Goal: Navigation & Orientation: Find specific page/section

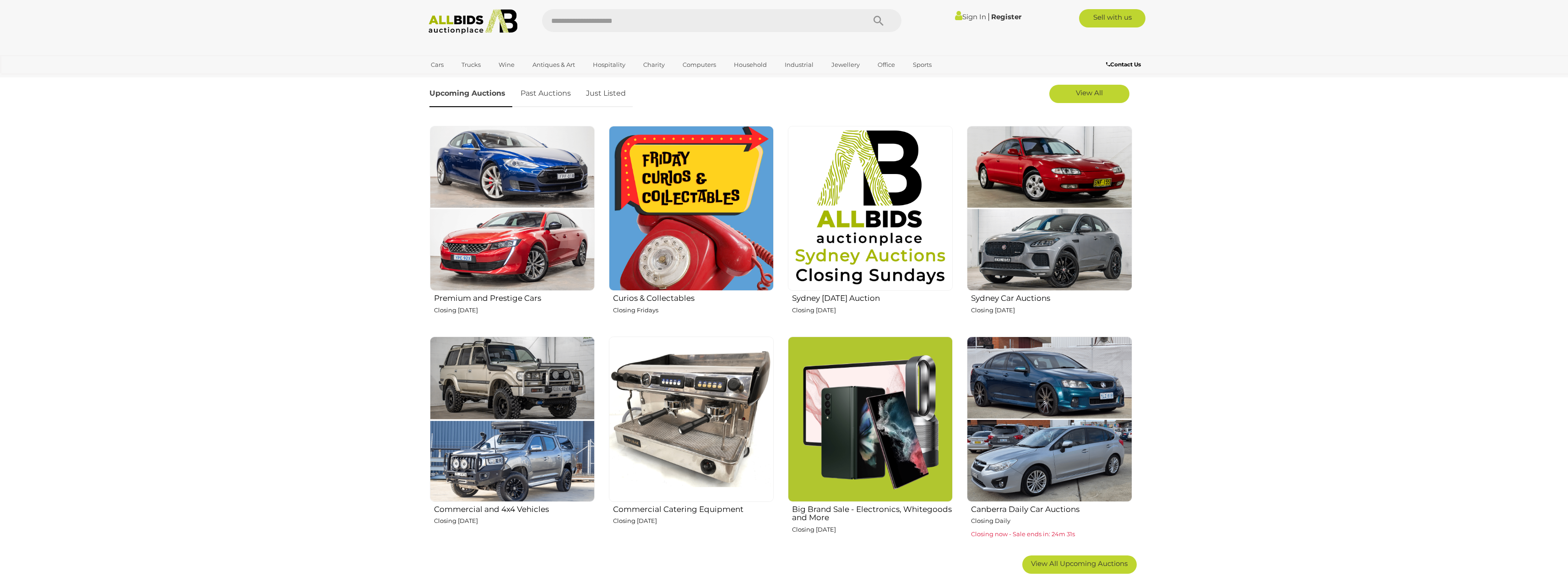
scroll to position [320, 0]
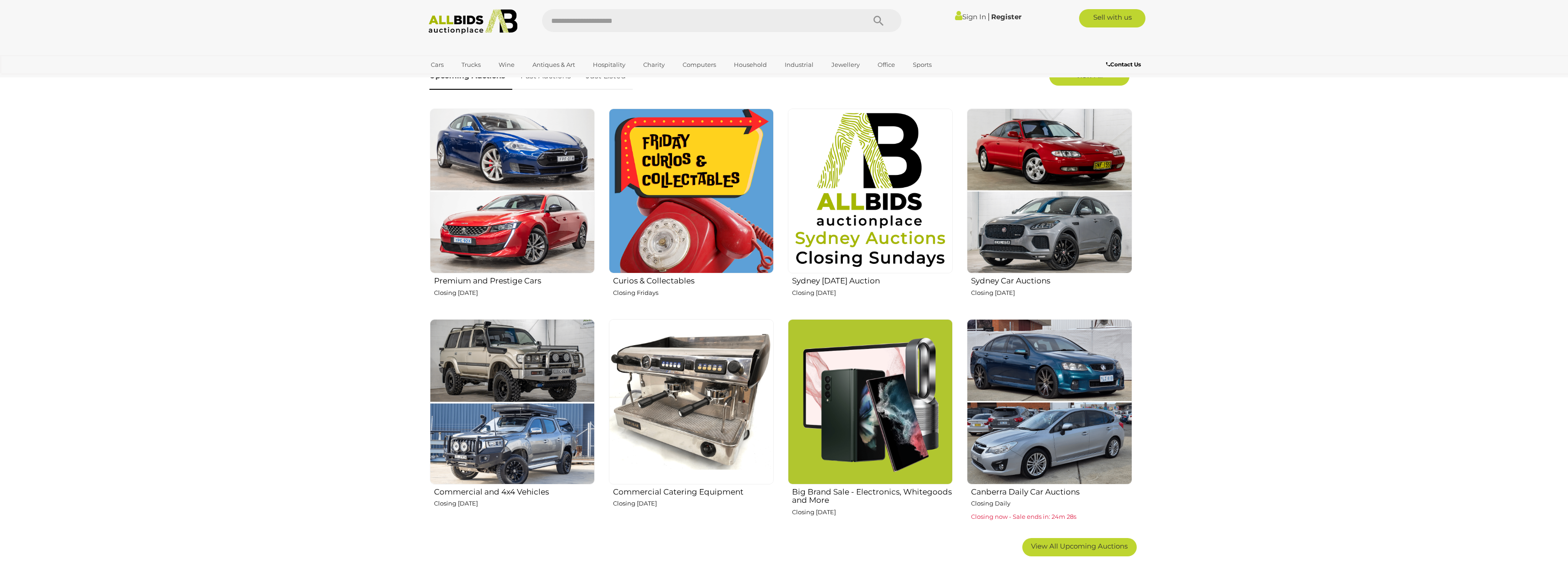
click at [1100, 549] on span "View All Upcoming Auctions" at bounding box center [1079, 546] width 97 height 9
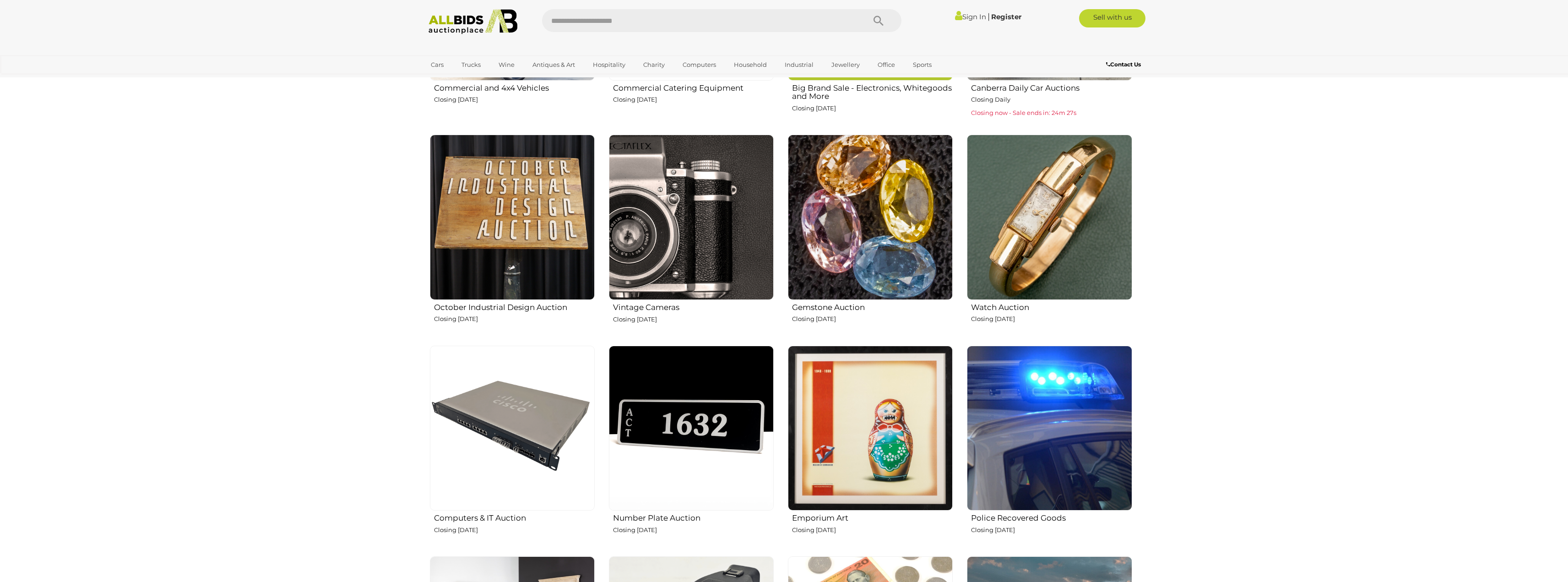
scroll to position [732, 0]
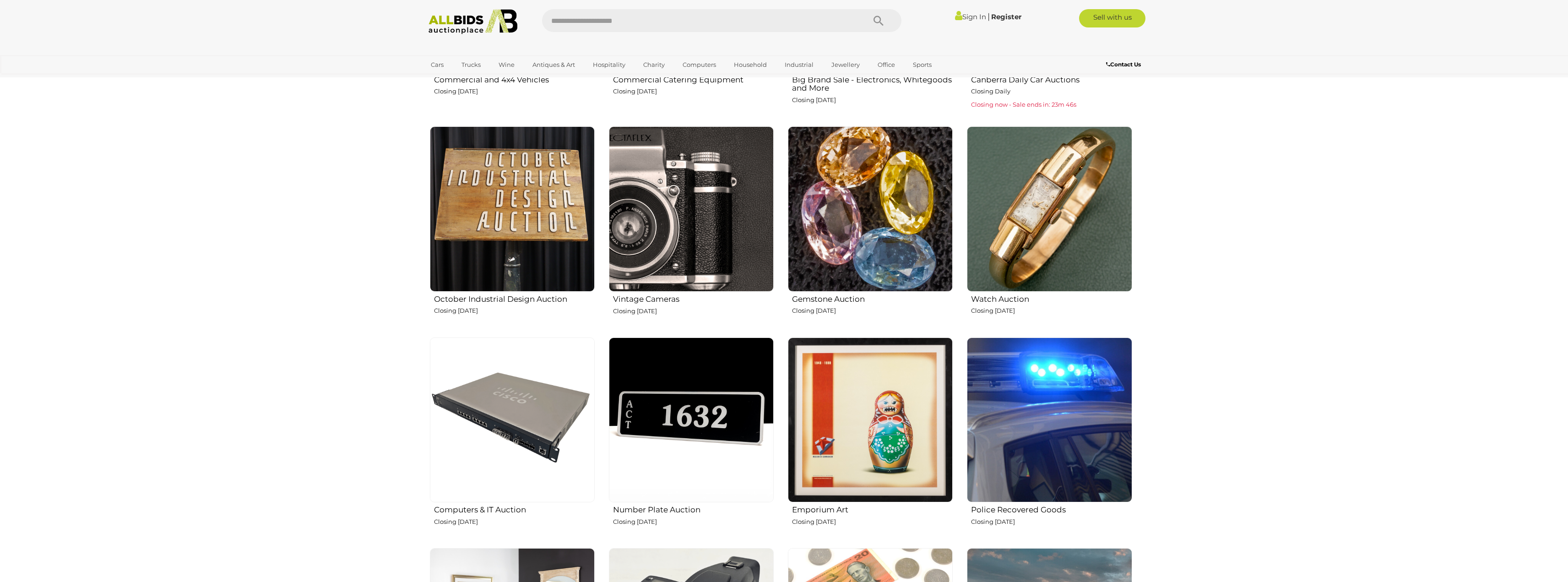
click at [280, 229] on section "Australia's trusted home of unique online auctions All Auctions are listed for …" at bounding box center [784, 408] width 1568 height 1643
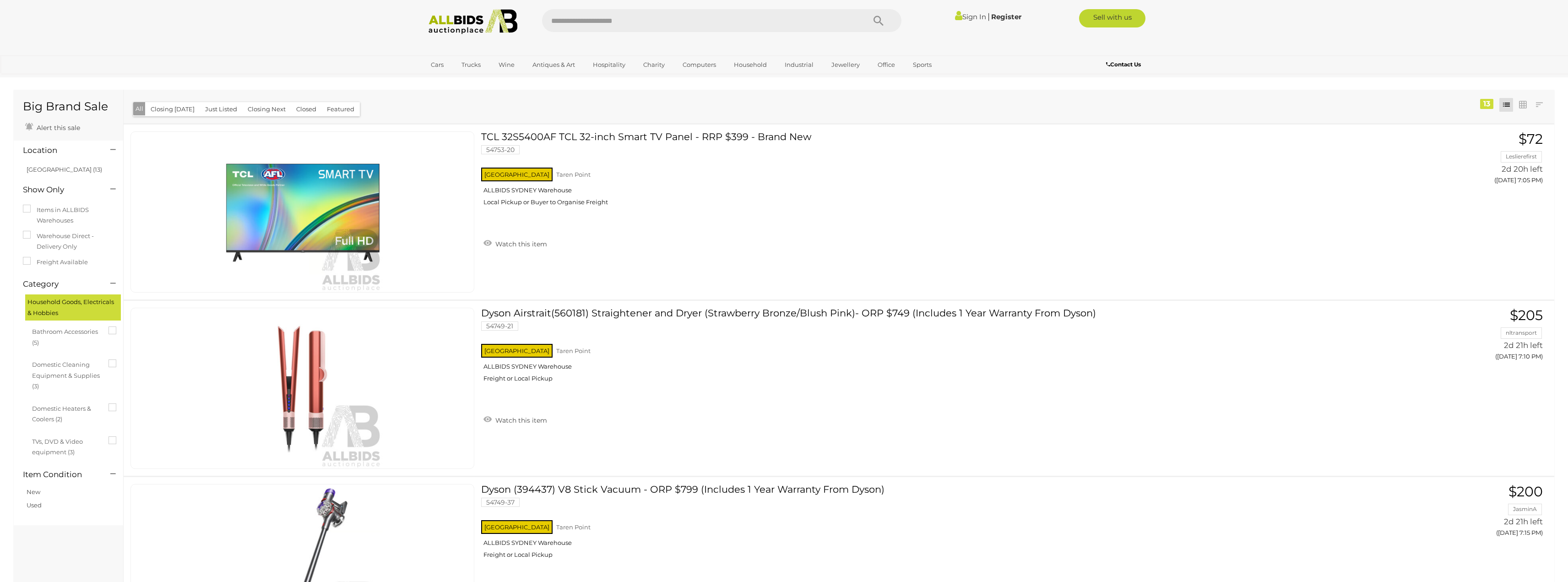
click at [1539, 111] on link at bounding box center [1539, 105] width 14 height 14
click at [1521, 175] on link "Highest Bid" at bounding box center [1479, 171] width 136 height 16
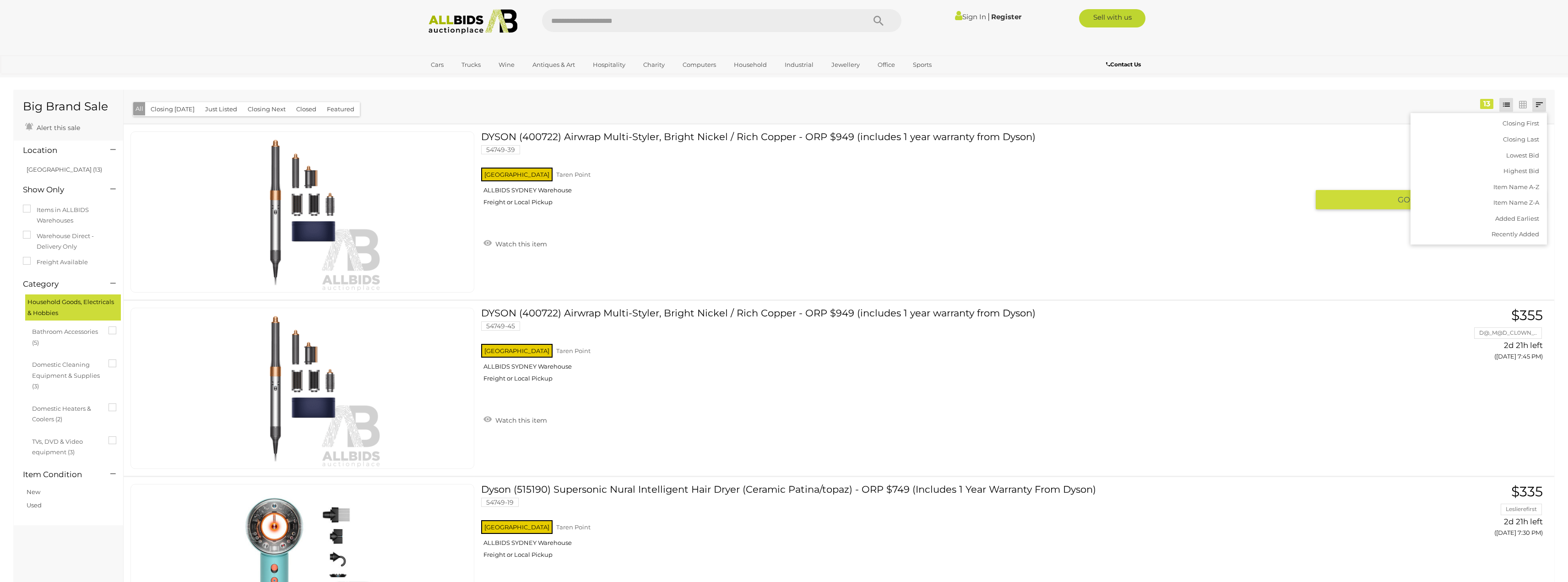
click at [1174, 112] on div "Closing First Closing Last Lowest Bid Highest Bid Item Name A-Z Item Name Z-A A…" at bounding box center [839, 106] width 1430 height 33
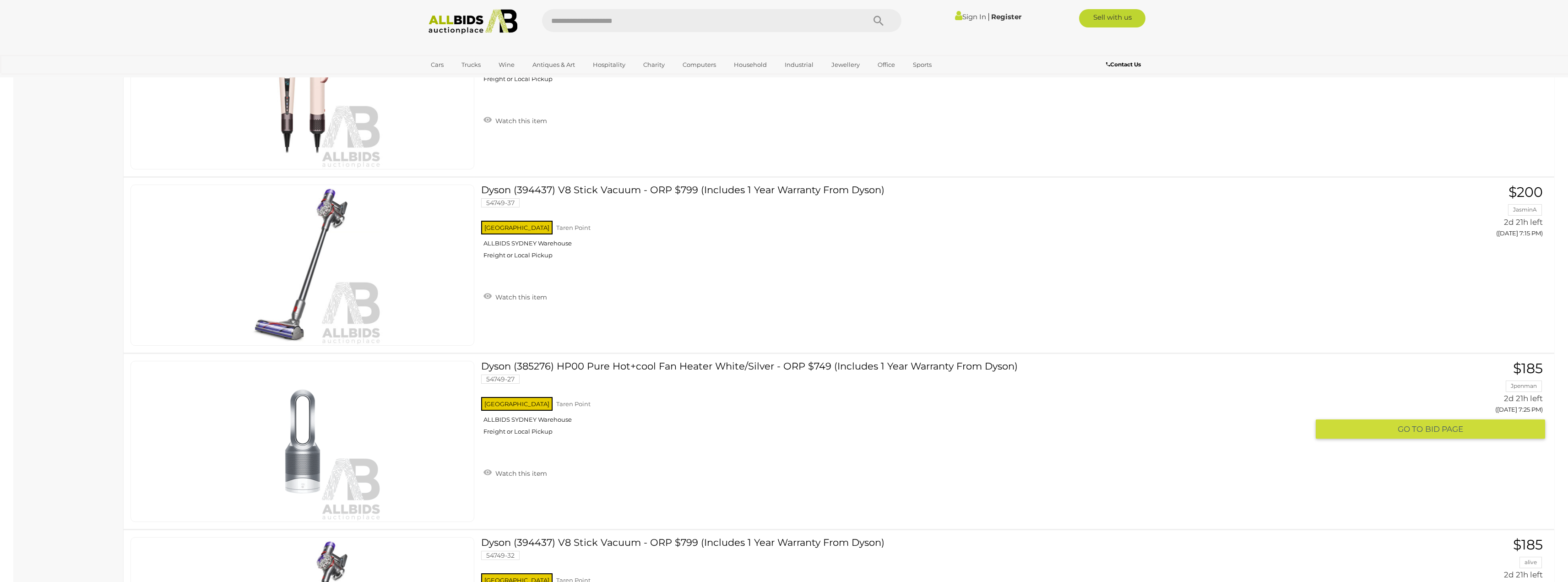
scroll to position [275, 0]
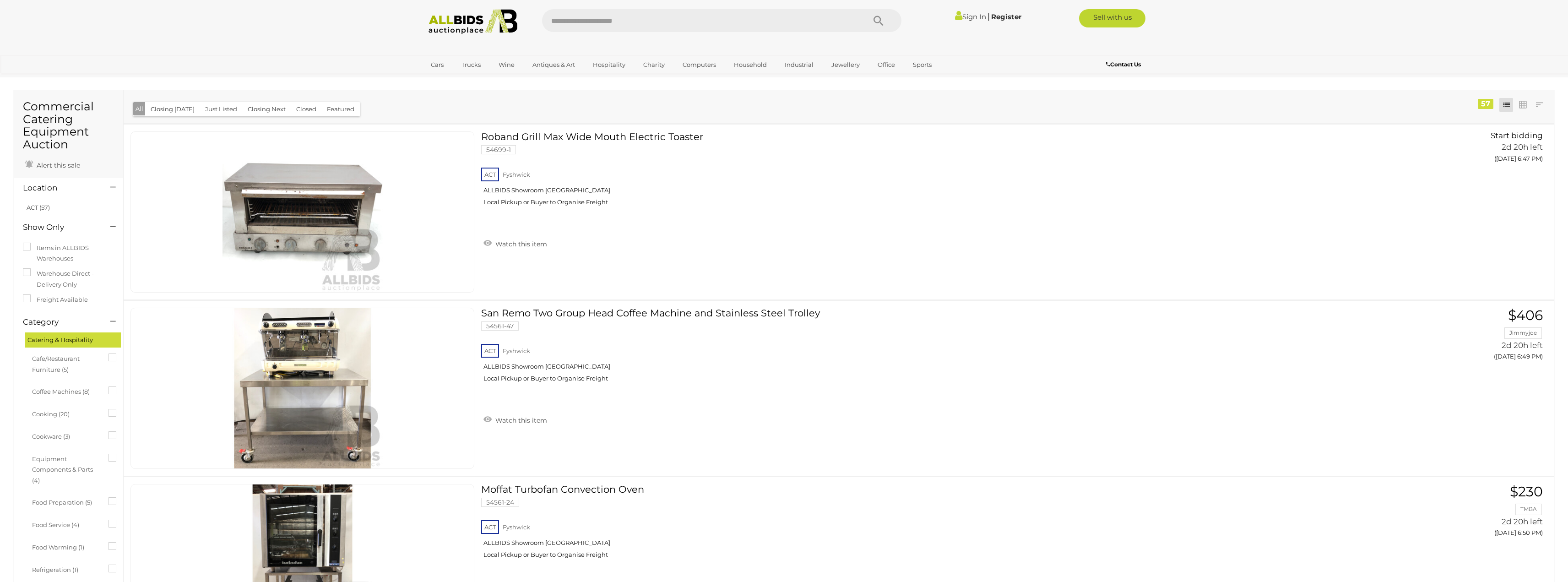
click at [1538, 107] on link at bounding box center [1539, 105] width 14 height 14
click at [1519, 173] on link "Highest Bid" at bounding box center [1479, 171] width 136 height 16
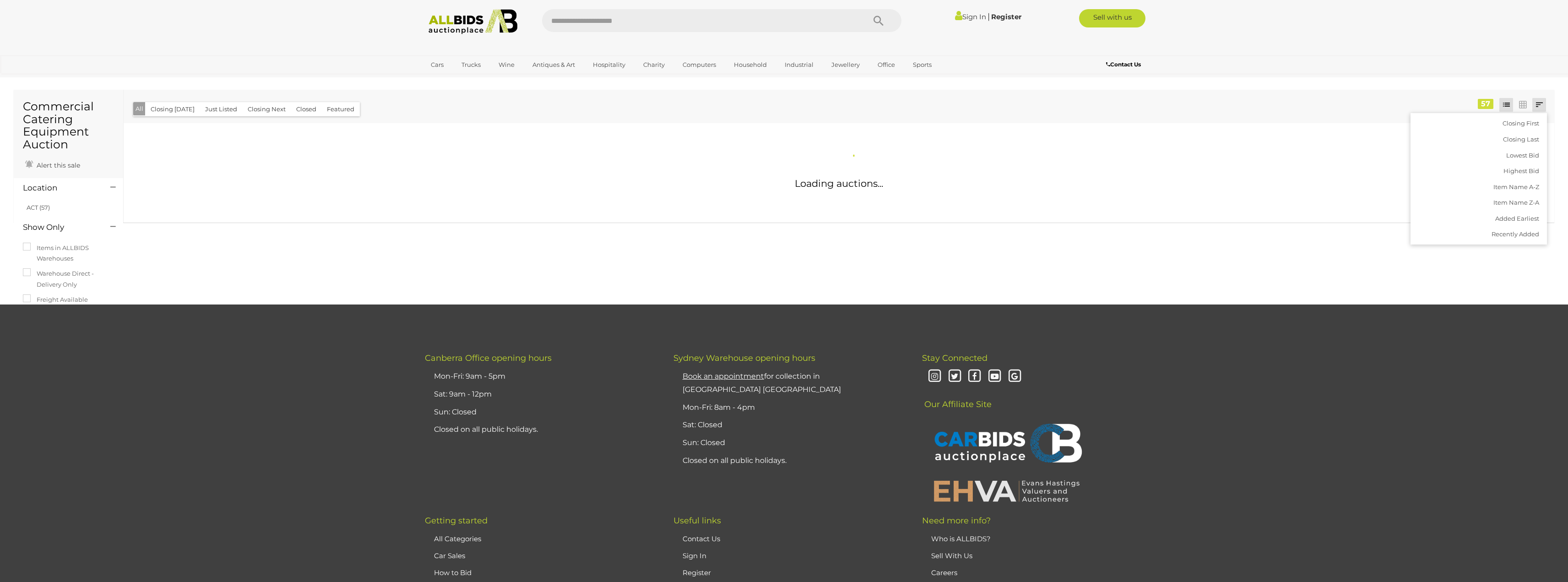
click at [1412, 93] on div "Closing First Closing Last Lowest Bid Highest Bid Item Name A-Z Item Name Z-A A…" at bounding box center [839, 106] width 1430 height 33
